Goal: Find specific page/section: Find specific page/section

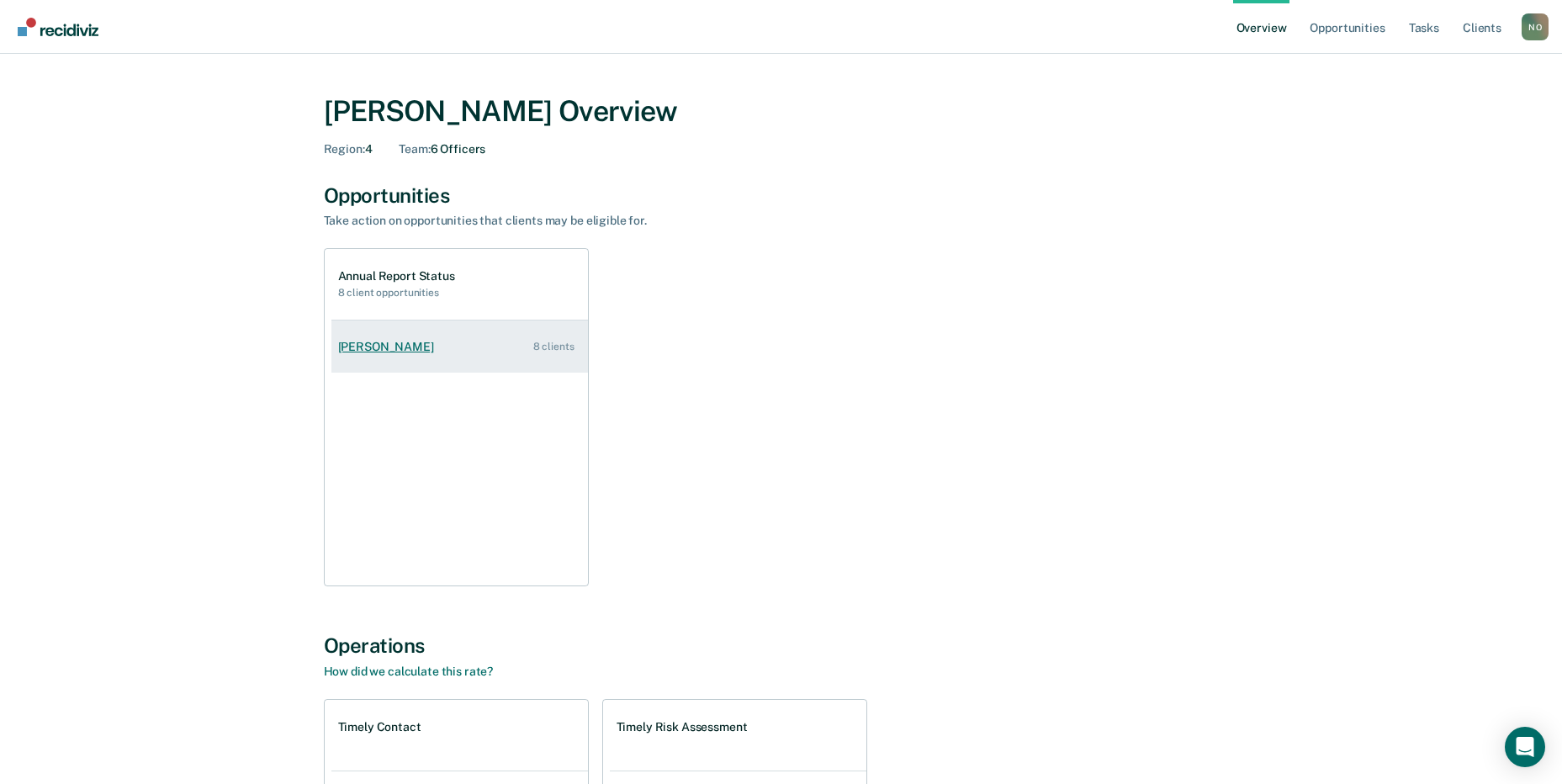
click at [474, 337] on link "Leslie Spann 8 clients" at bounding box center [459, 347] width 256 height 48
